Goal: Find specific page/section: Find specific page/section

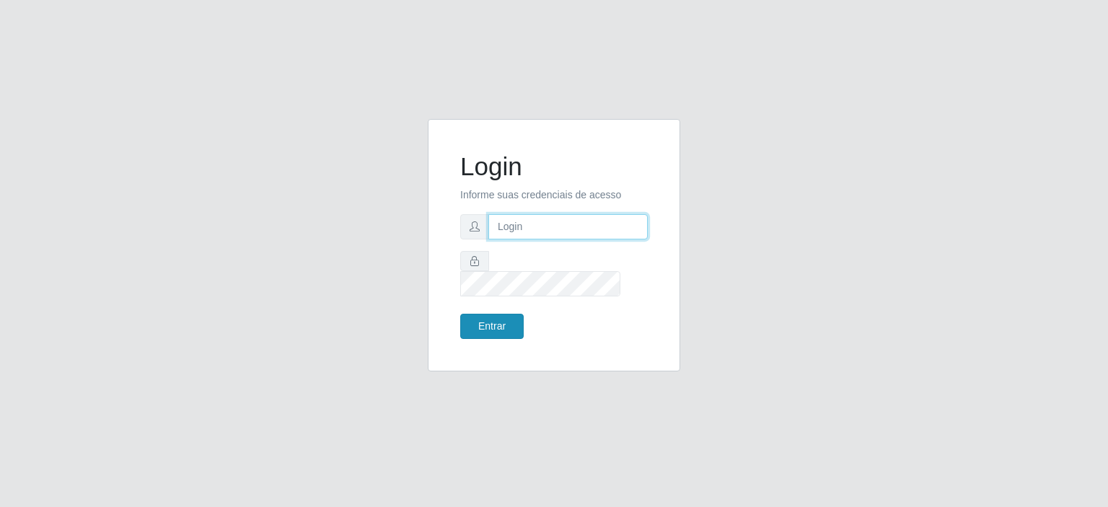
type input "[EMAIL_ADDRESS][DOMAIN_NAME]"
click at [488, 318] on button "Entrar" at bounding box center [491, 326] width 63 height 25
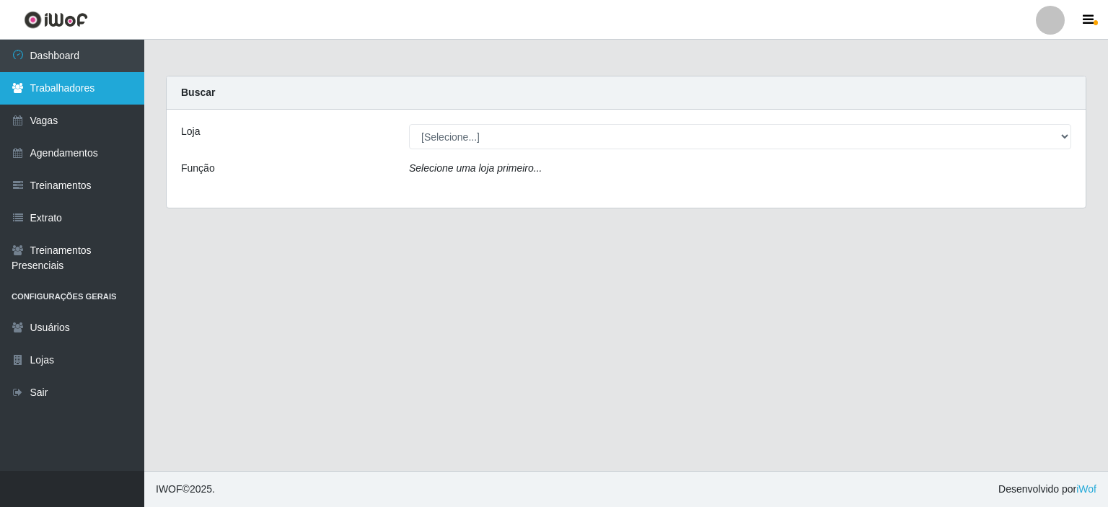
click at [43, 88] on link "Trabalhadores" at bounding box center [72, 88] width 144 height 32
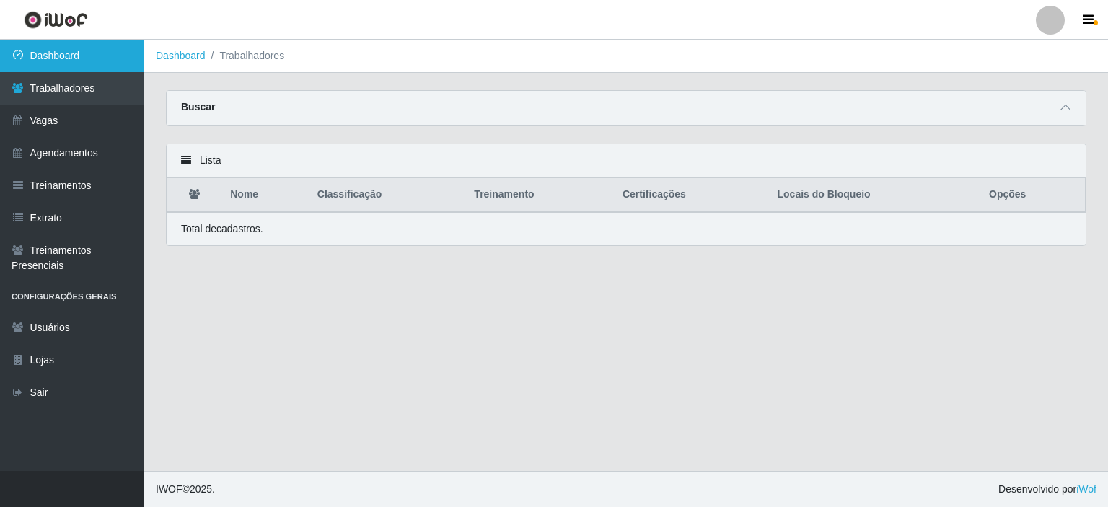
click at [61, 61] on link "Dashboard" at bounding box center [72, 56] width 144 height 32
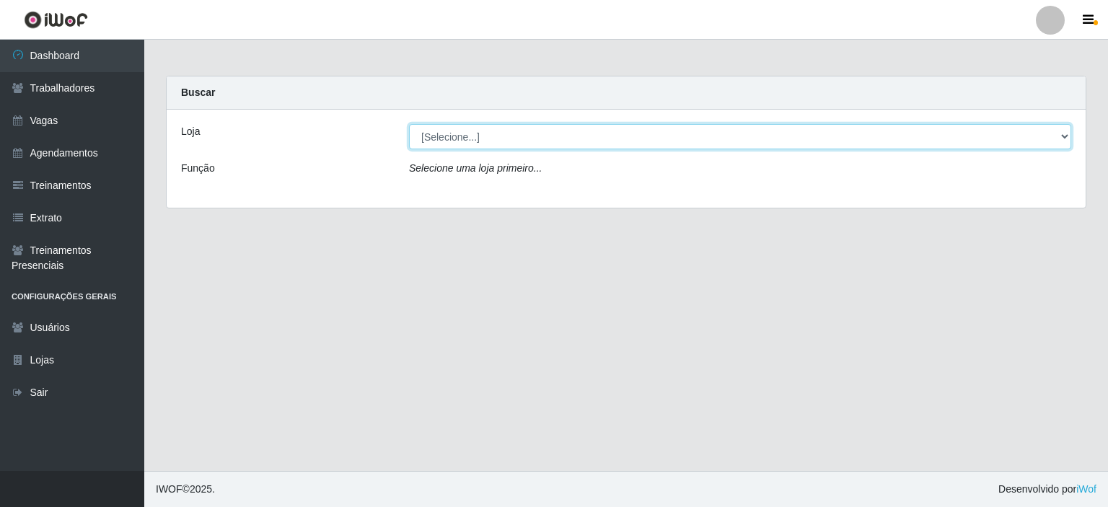
click at [486, 146] on select "[Selecione...] [GEOGRAPHIC_DATA] - [GEOGRAPHIC_DATA] - [DATE][GEOGRAPHIC_DATA]" at bounding box center [740, 136] width 662 height 25
select select "471"
click at [409, 124] on select "[Selecione...] [GEOGRAPHIC_DATA] - [GEOGRAPHIC_DATA] - [DATE][GEOGRAPHIC_DATA]" at bounding box center [740, 136] width 662 height 25
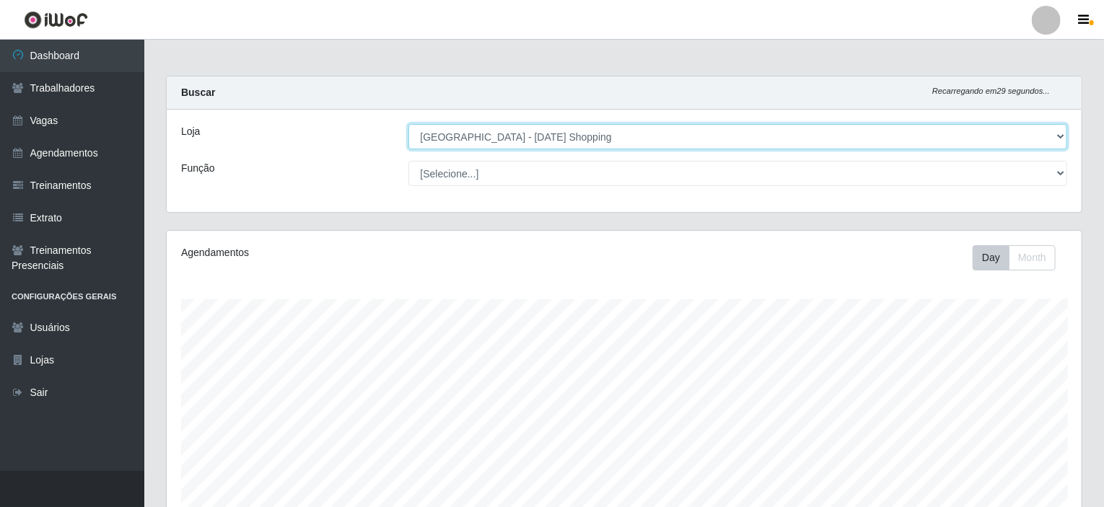
scroll to position [299, 915]
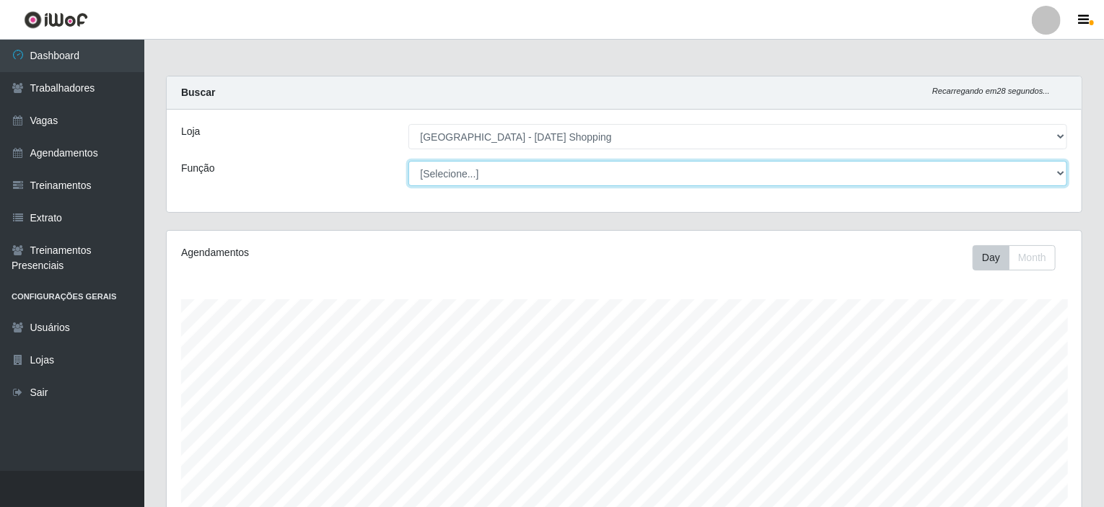
click at [467, 178] on select "[Selecione...] ASG ASG + ASG ++ Assistente de [PERSON_NAME] Assistente de [PERS…" at bounding box center [737, 173] width 659 height 25
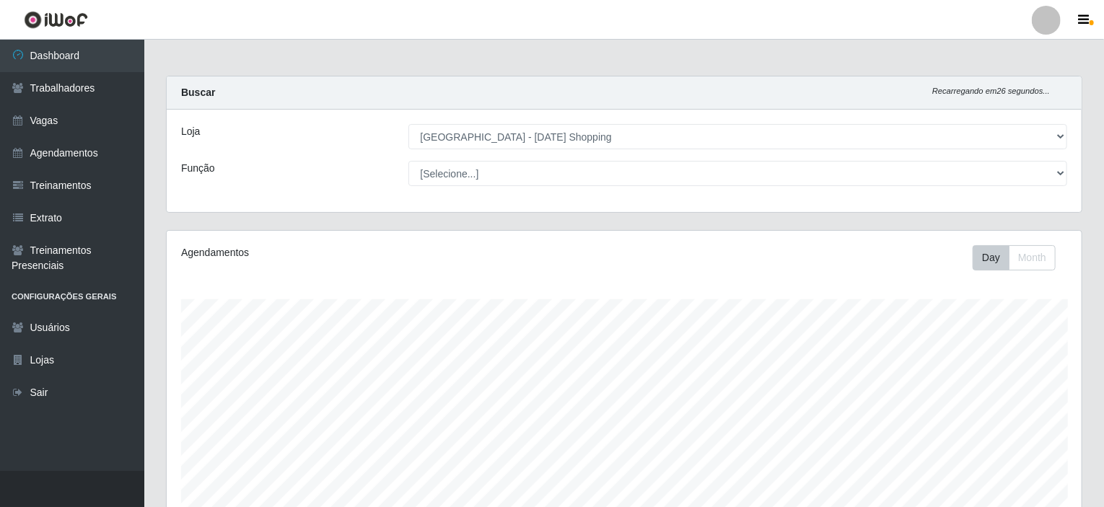
click at [316, 175] on div "Função" at bounding box center [283, 173] width 227 height 25
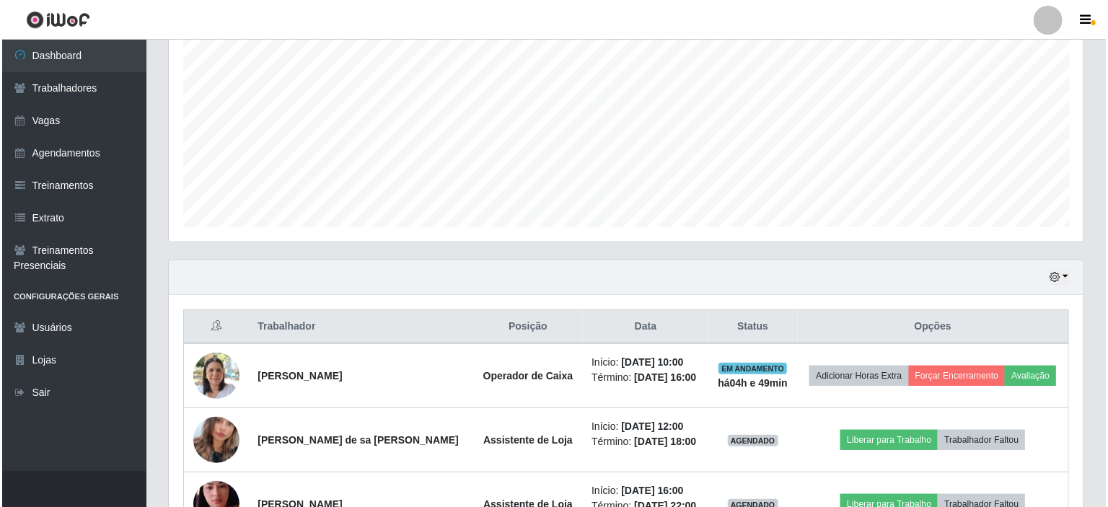
scroll to position [361, 0]
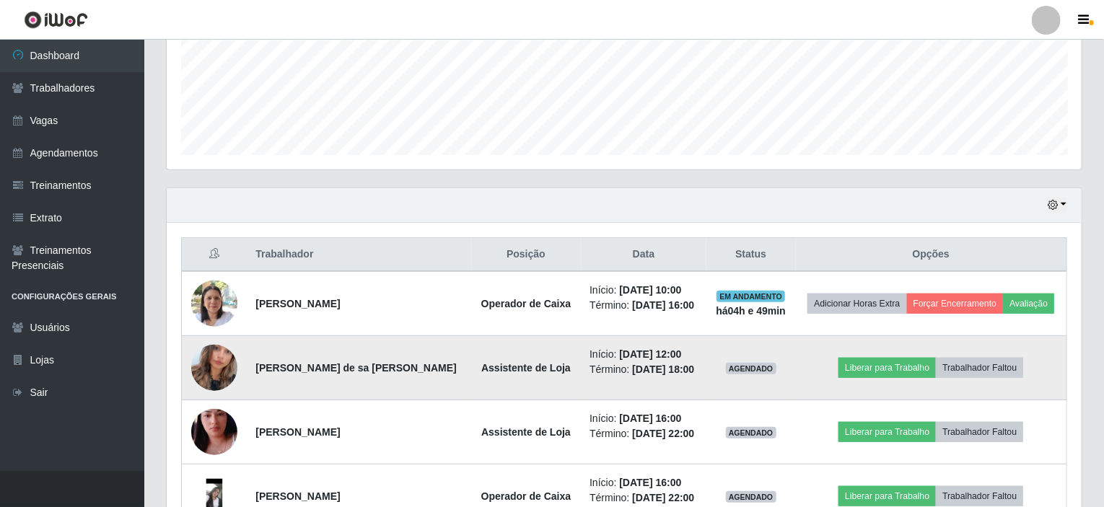
click at [217, 365] on img at bounding box center [214, 368] width 46 height 82
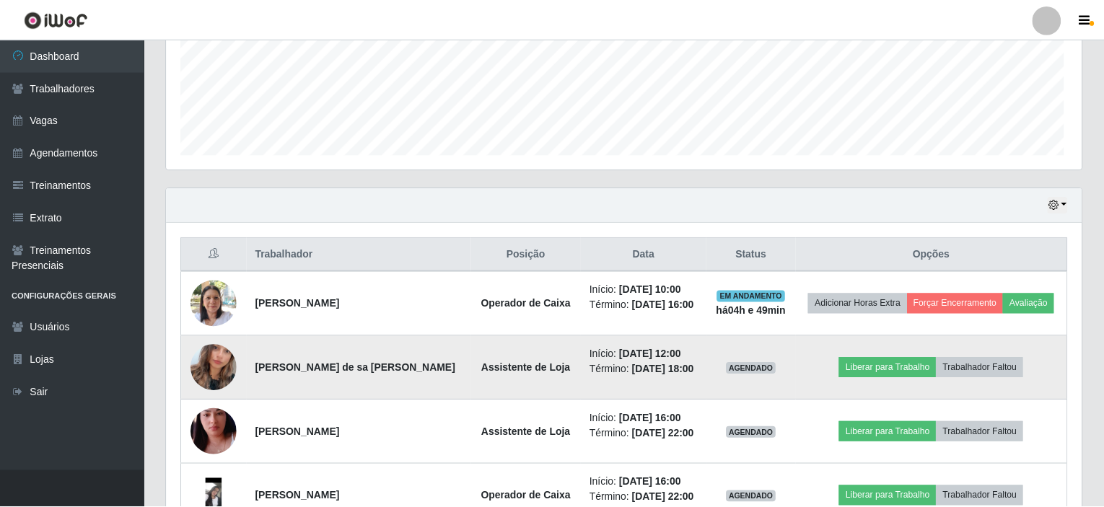
scroll to position [299, 909]
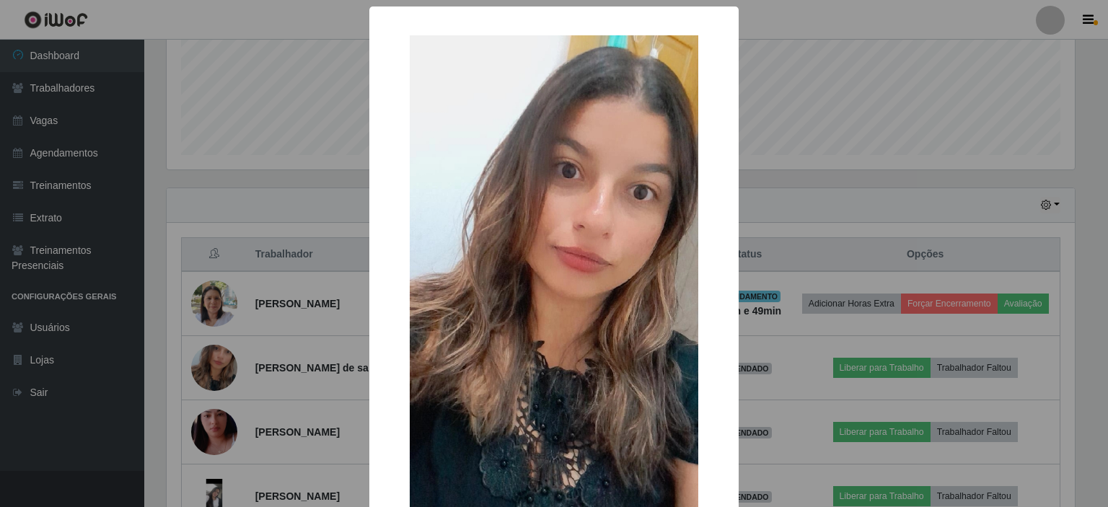
click at [153, 334] on div "× OK Cancel" at bounding box center [554, 253] width 1108 height 507
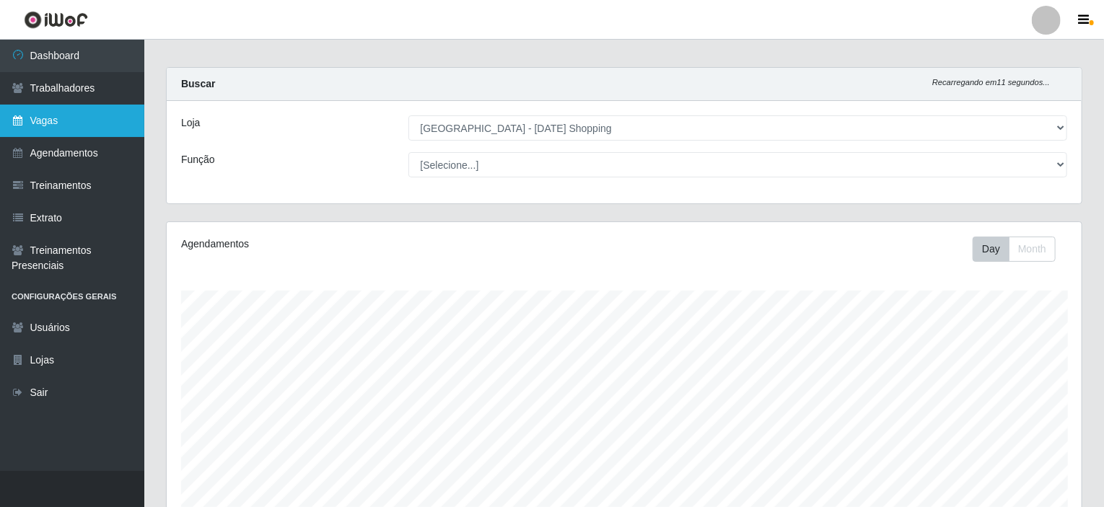
scroll to position [0, 0]
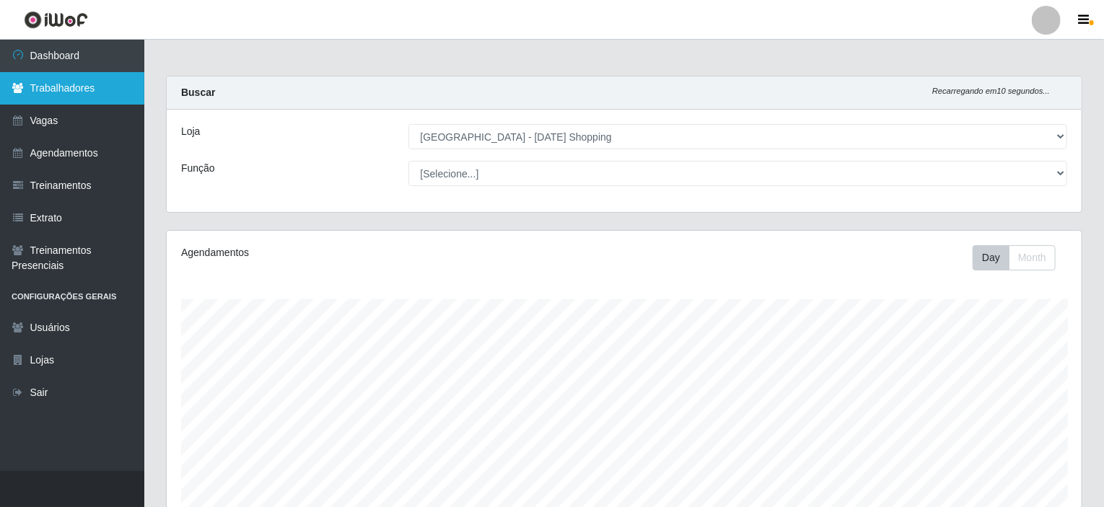
click at [72, 81] on link "Trabalhadores" at bounding box center [72, 88] width 144 height 32
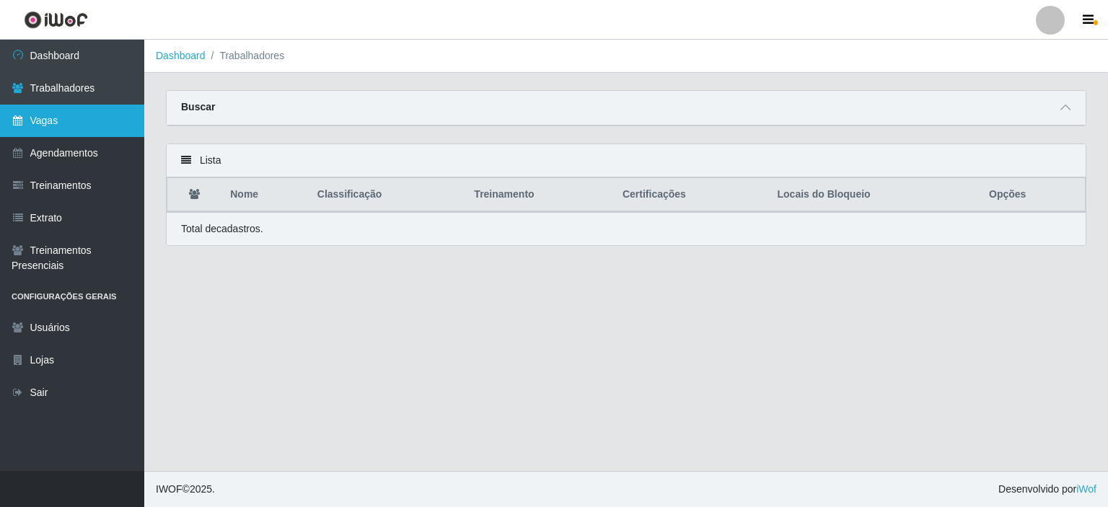
click at [34, 117] on link "Vagas" at bounding box center [72, 121] width 144 height 32
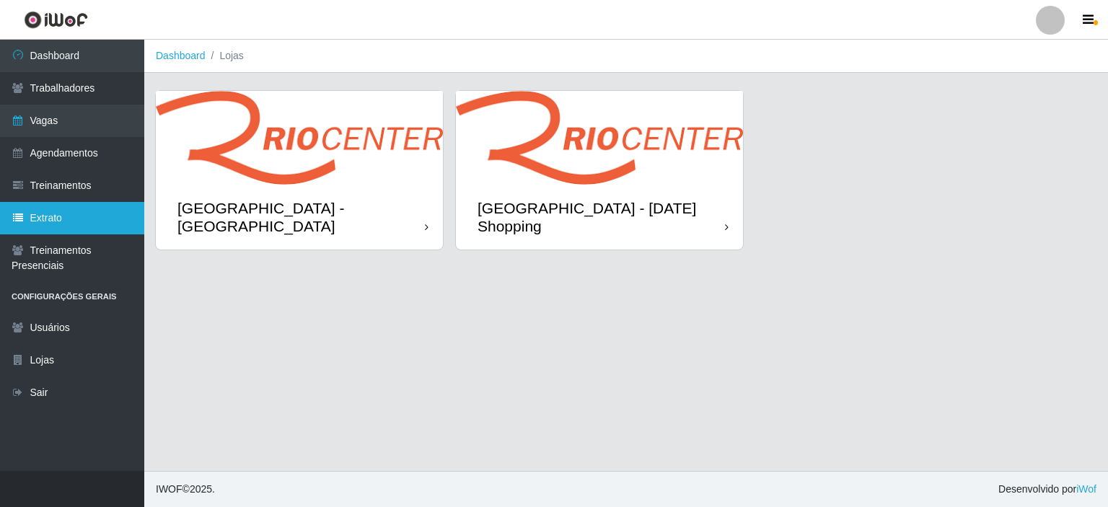
click at [23, 227] on link "Extrato" at bounding box center [72, 218] width 144 height 32
